Goal: Task Accomplishment & Management: Manage account settings

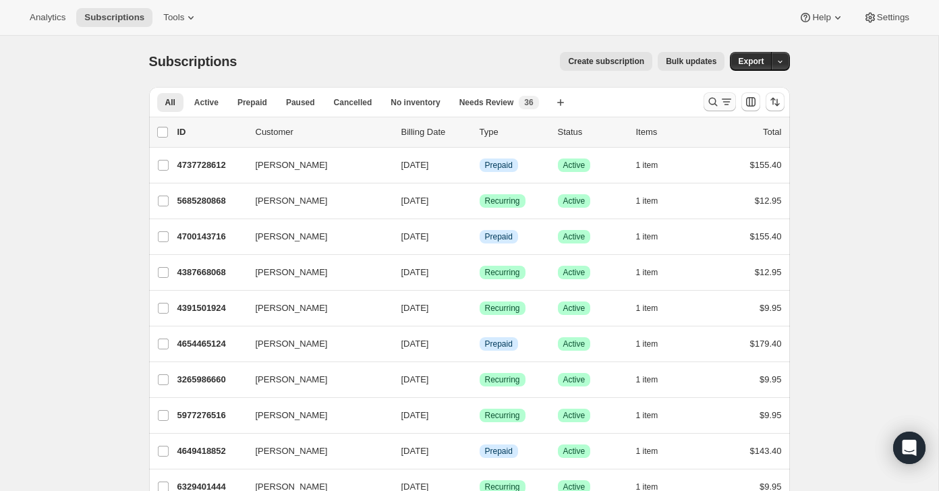
click at [721, 101] on icon "Search and filter results" at bounding box center [726, 101] width 13 height 13
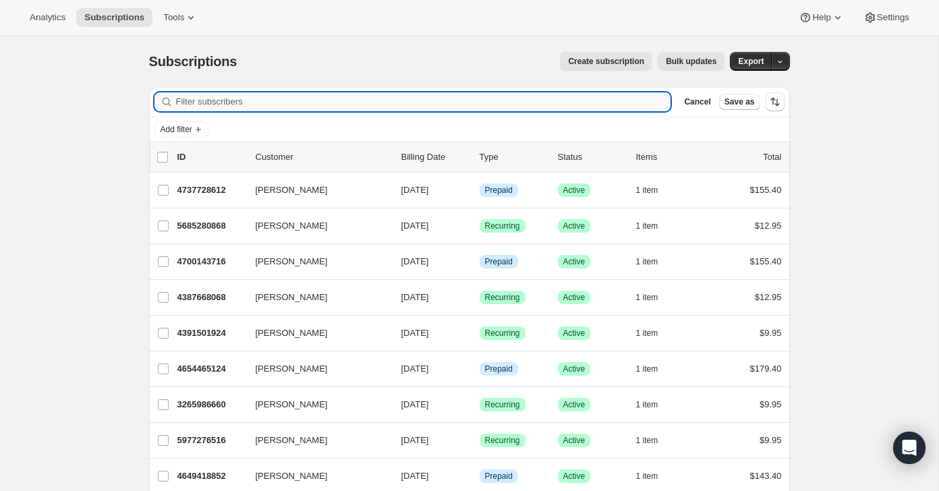
paste input "[EMAIL_ADDRESS][DOMAIN_NAME]"
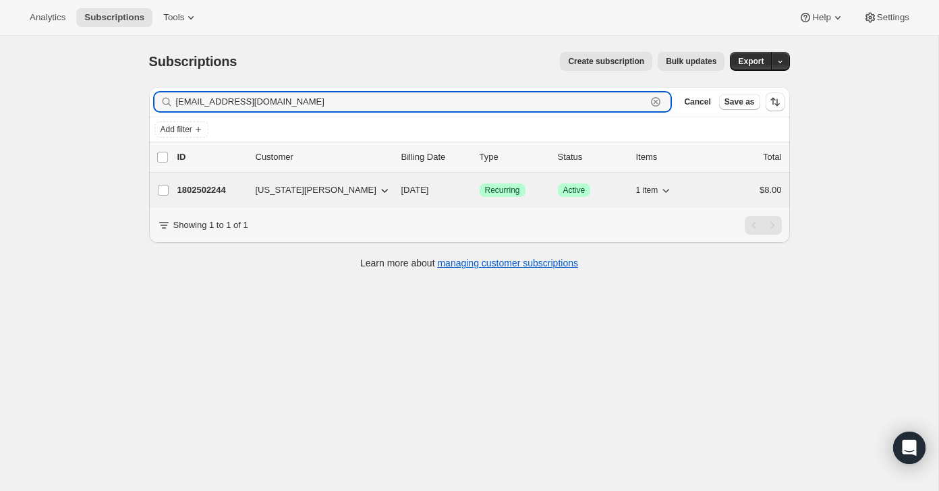
type input "[EMAIL_ADDRESS][DOMAIN_NAME]"
click at [746, 192] on div "$8.00" at bounding box center [747, 189] width 67 height 13
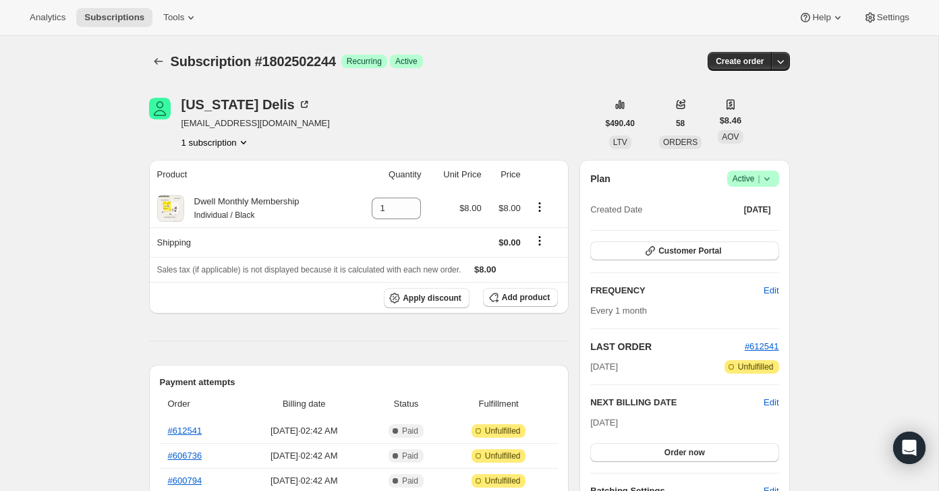
click at [758, 171] on span "Success Active |" at bounding box center [753, 179] width 52 height 16
click at [757, 221] on button "Cancel subscription" at bounding box center [749, 228] width 84 height 22
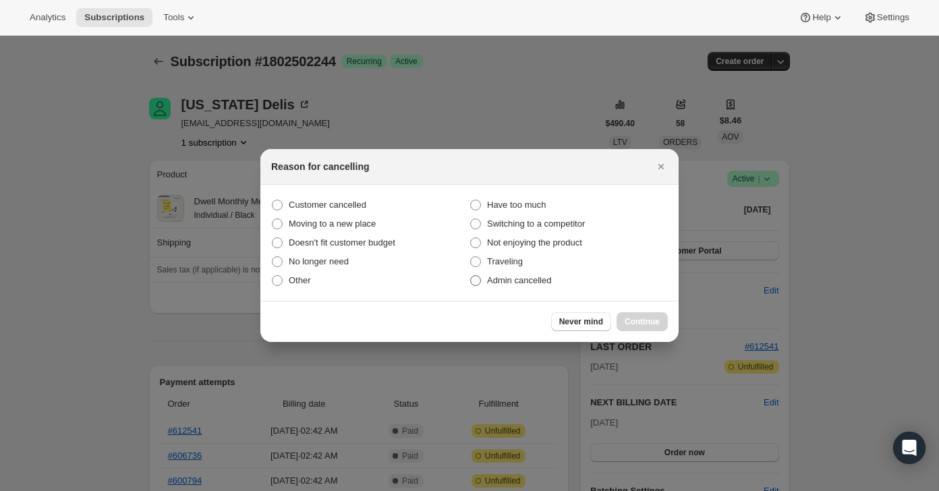
click at [583, 279] on label "Admin cancelled" at bounding box center [568, 280] width 198 height 19
click at [471, 276] on input "Admin cancelled" at bounding box center [470, 275] width 1 height 1
radio input "true"
click at [641, 313] on button "Continue" at bounding box center [642, 321] width 51 height 19
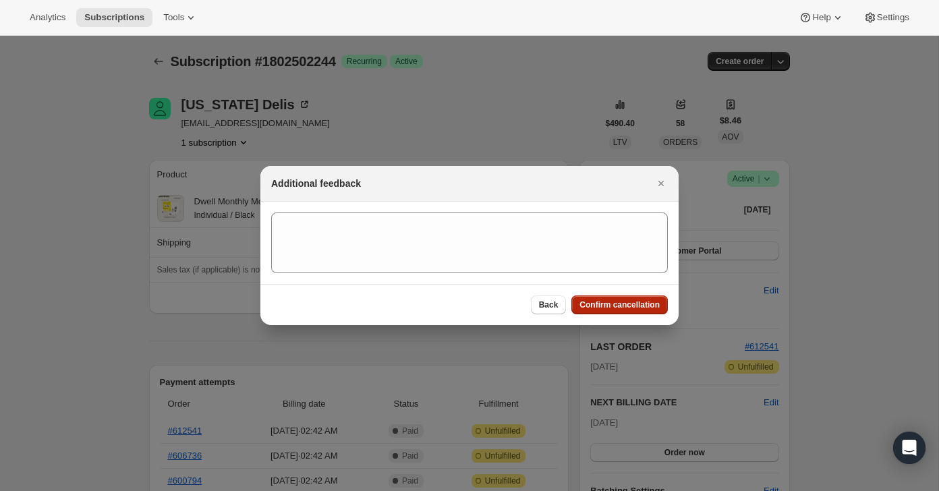
click at [641, 306] on span "Confirm cancellation" at bounding box center [619, 304] width 80 height 11
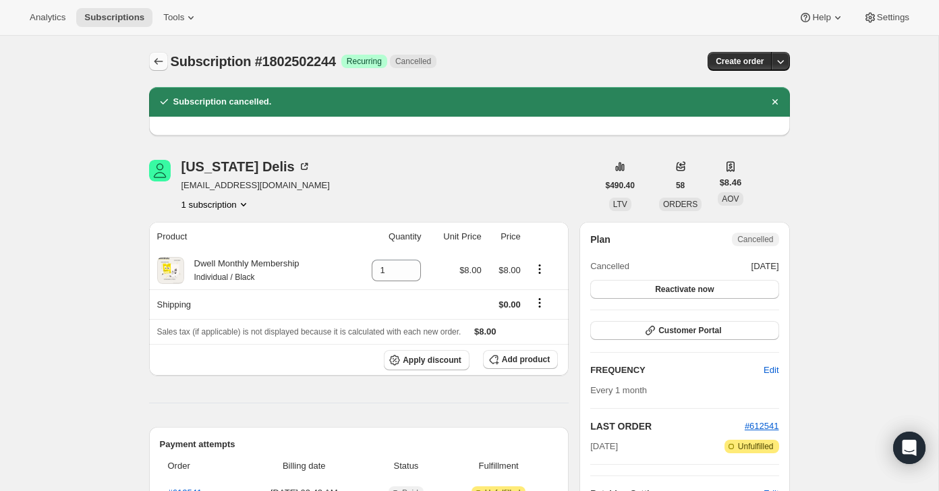
click at [165, 69] on button "Subscriptions" at bounding box center [158, 61] width 19 height 19
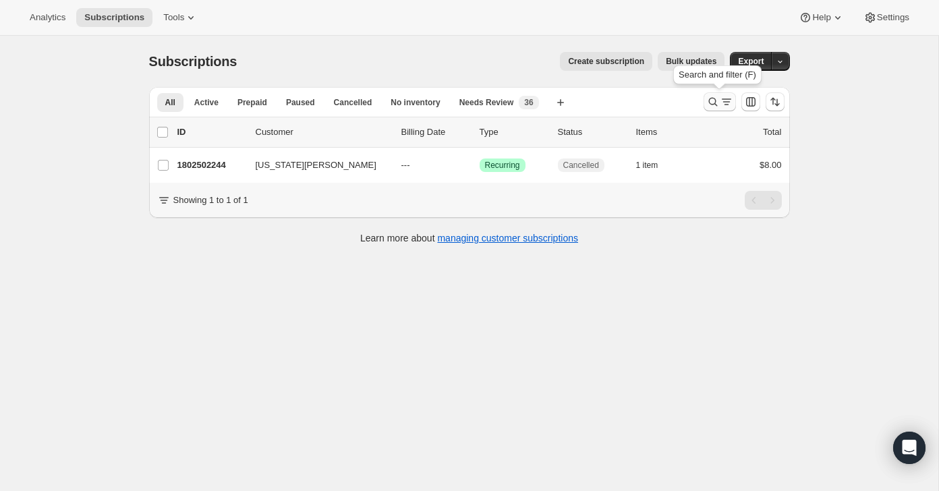
click at [720, 99] on icon "Search and filter results" at bounding box center [726, 101] width 13 height 13
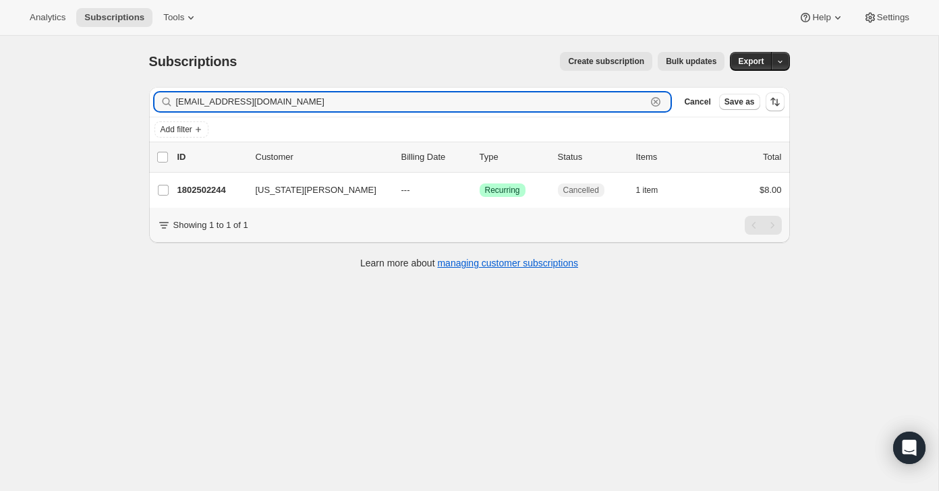
click at [657, 98] on icon "button" at bounding box center [655, 101] width 13 height 13
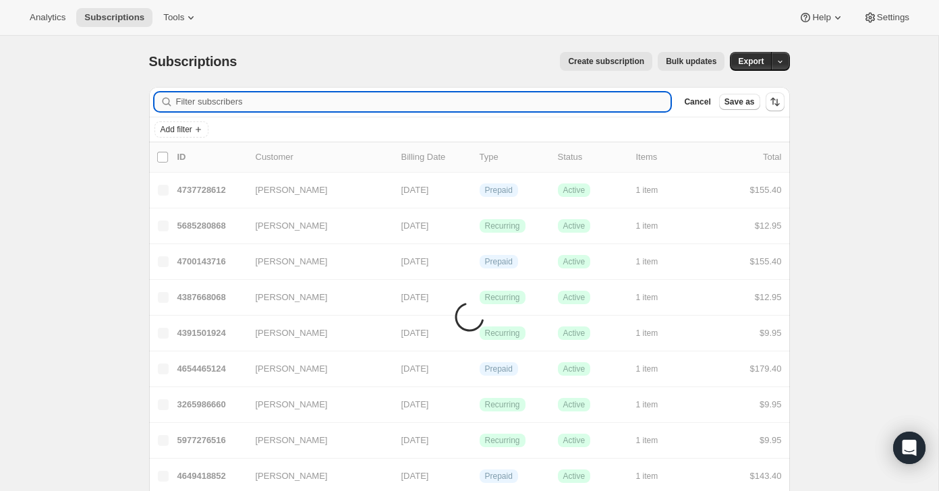
click at [617, 102] on input "Filter subscribers" at bounding box center [423, 101] width 495 height 19
paste input "[EMAIL_ADDRESS][DOMAIN_NAME]"
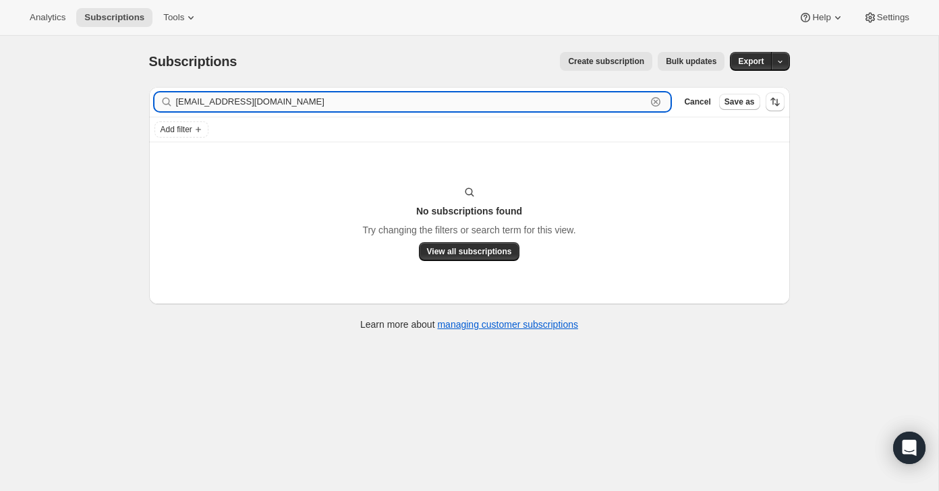
click at [357, 103] on input "[EMAIL_ADDRESS][DOMAIN_NAME]" at bounding box center [411, 101] width 471 height 19
paste input "[PERSON_NAME]"
click at [333, 103] on input "[PERSON_NAME]" at bounding box center [411, 101] width 471 height 19
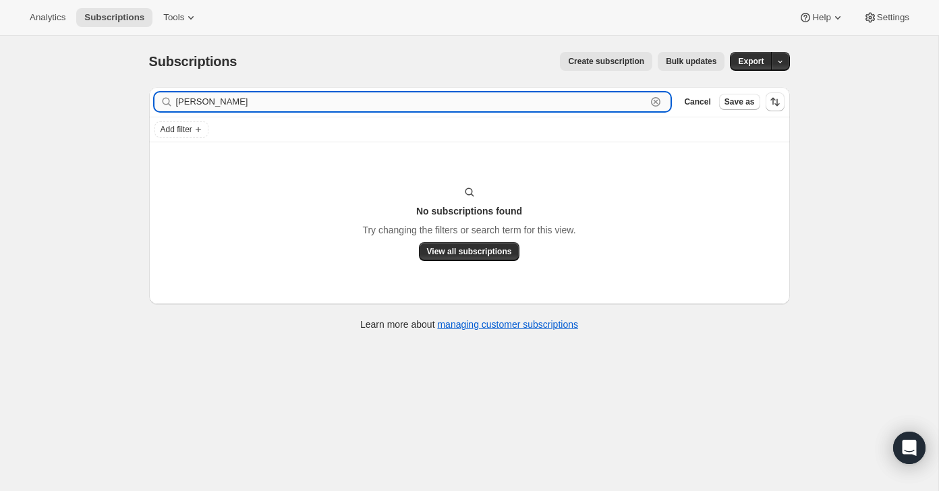
click at [333, 103] on input "[PERSON_NAME]" at bounding box center [411, 101] width 471 height 19
paste input "[EMAIL_ADDRESS][DOMAIN_NAME]"
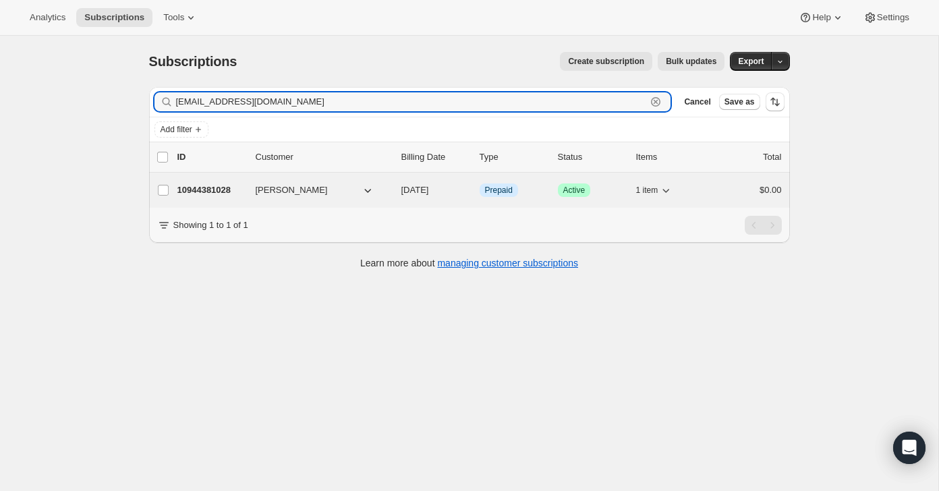
type input "[EMAIL_ADDRESS][DOMAIN_NAME]"
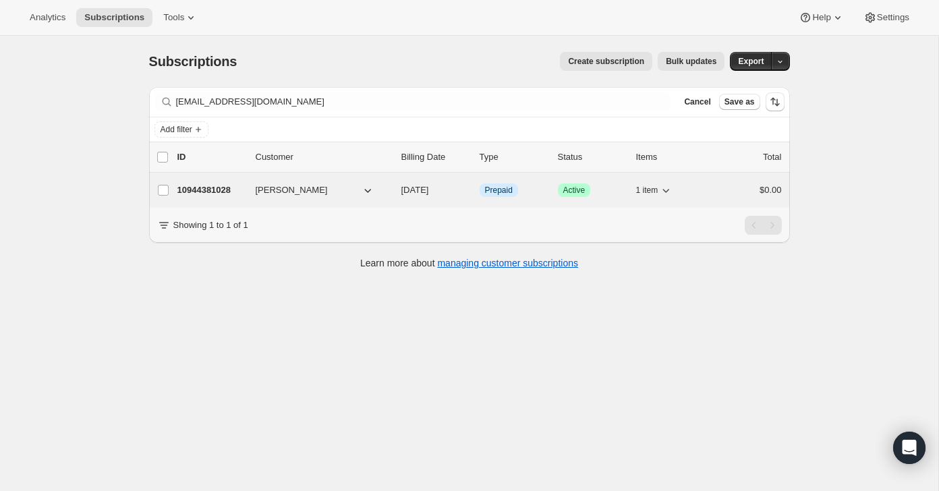
click at [749, 190] on div "$0.00" at bounding box center [747, 189] width 67 height 13
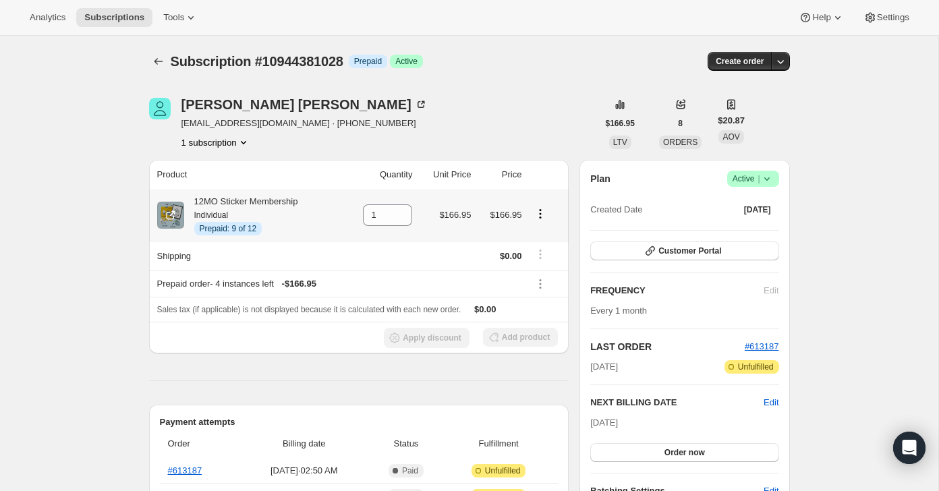
click at [543, 212] on icon "Product actions" at bounding box center [540, 213] width 13 height 13
click at [544, 121] on div "[PERSON_NAME] [EMAIL_ADDRESS][DOMAIN_NAME] · [PHONE_NUMBER] 1 subscription" at bounding box center [373, 123] width 449 height 51
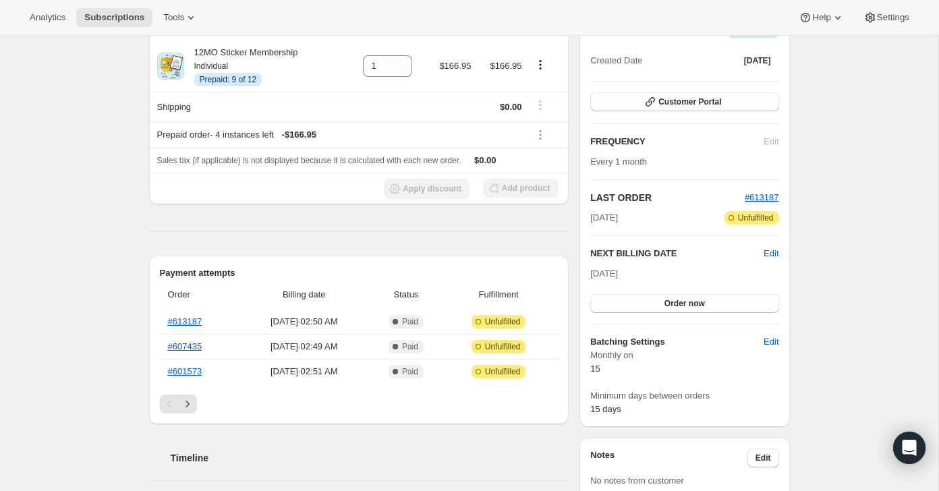
scroll to position [146, 0]
